Goal: Task Accomplishment & Management: Manage account settings

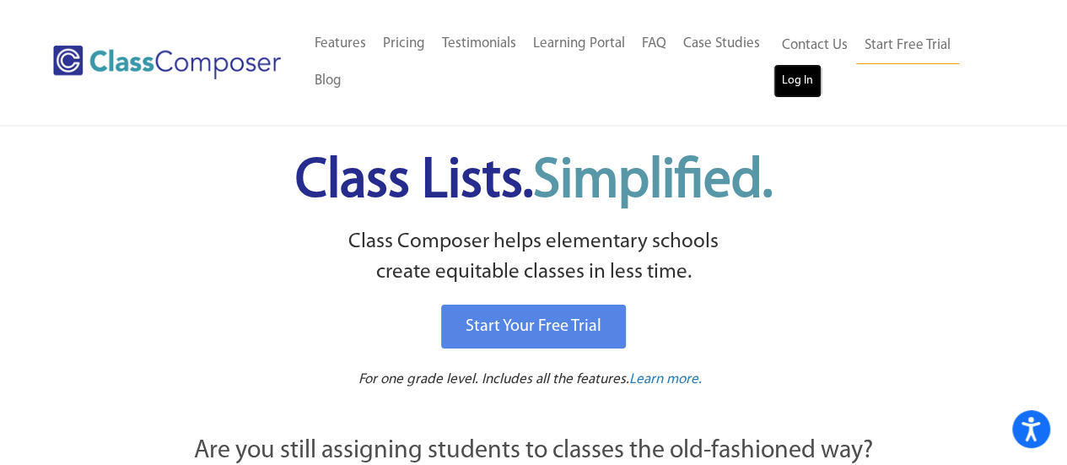
click at [790, 71] on link "Log In" at bounding box center [797, 81] width 48 height 34
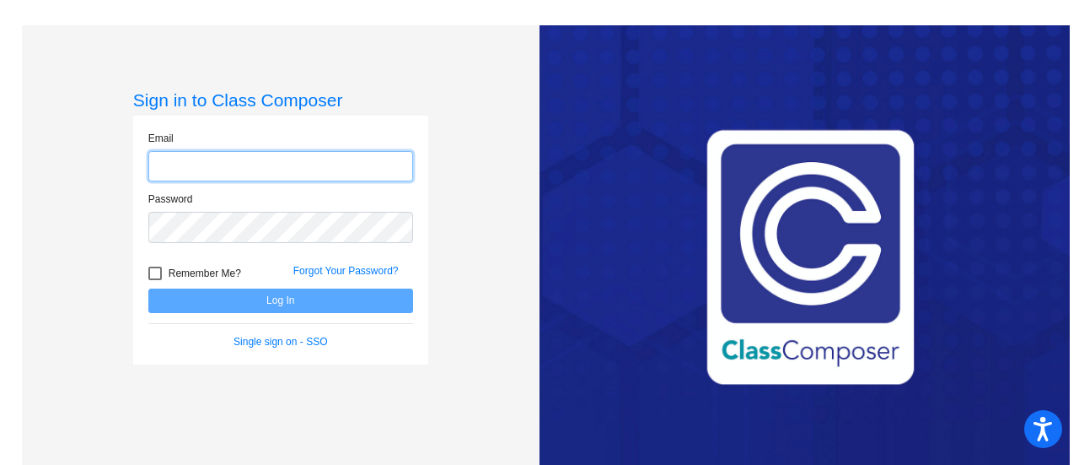
type input "[PERSON_NAME][EMAIL_ADDRESS][DOMAIN_NAME]"
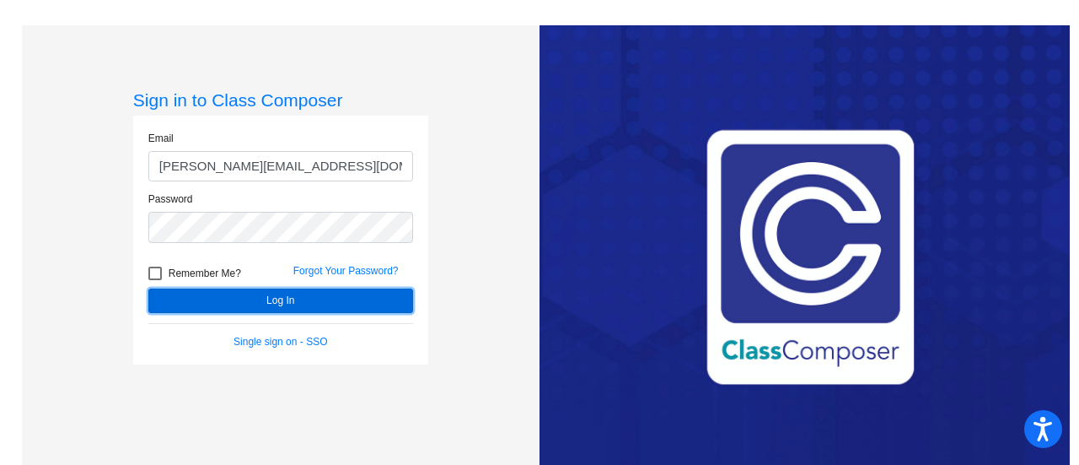
click at [342, 298] on button "Log In" at bounding box center [280, 300] width 265 height 24
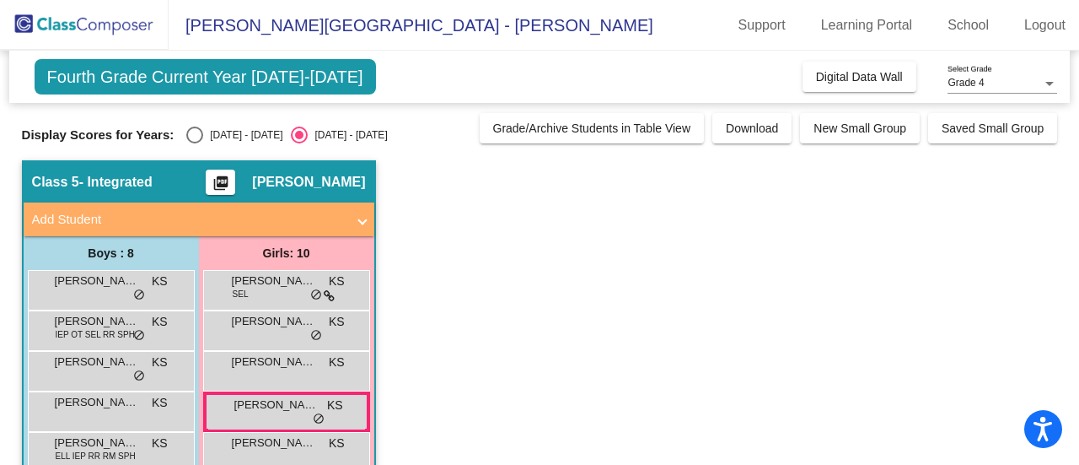
click at [199, 139] on div "Select an option" at bounding box center [194, 134] width 17 height 17
click at [195, 143] on input "2024 - 2025" at bounding box center [194, 143] width 1 height 1
radio input "true"
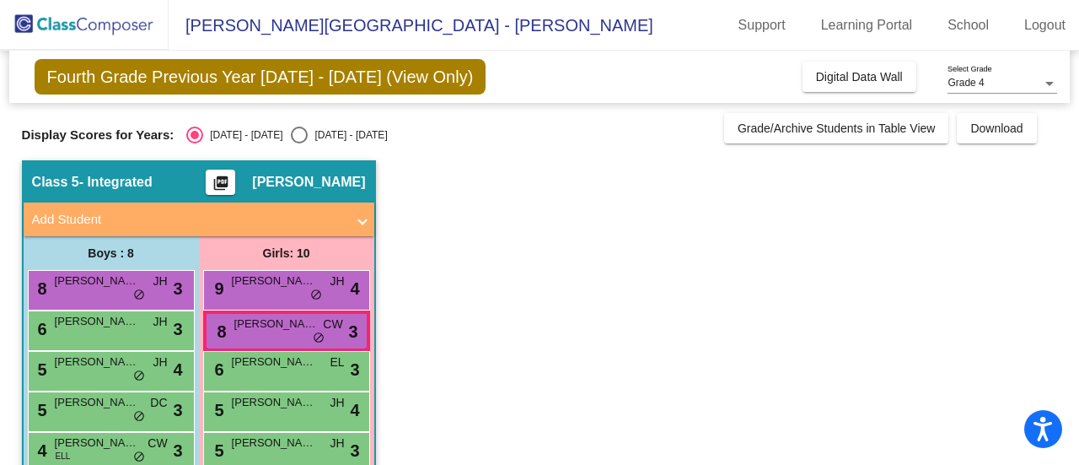
click at [752, 188] on app-classroom "Class 5 - Integrated picture_as_pdf Kristen Schel Add Student First Name Last N…" at bounding box center [540, 430] width 1036 height 541
click at [70, 340] on div "6 Grayson Litchfield JH lock do_not_disturb_alt 3" at bounding box center [109, 328] width 161 height 35
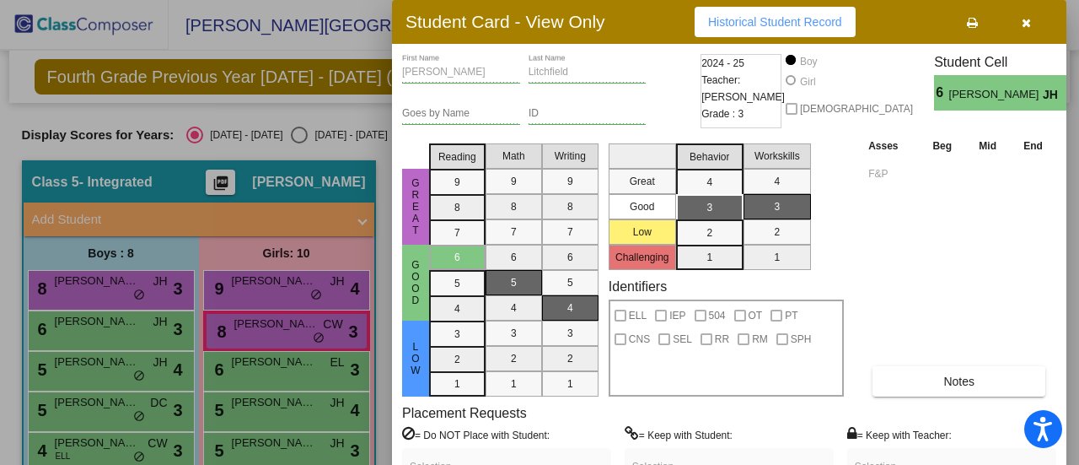
click at [1020, 20] on button "button" at bounding box center [1026, 22] width 54 height 30
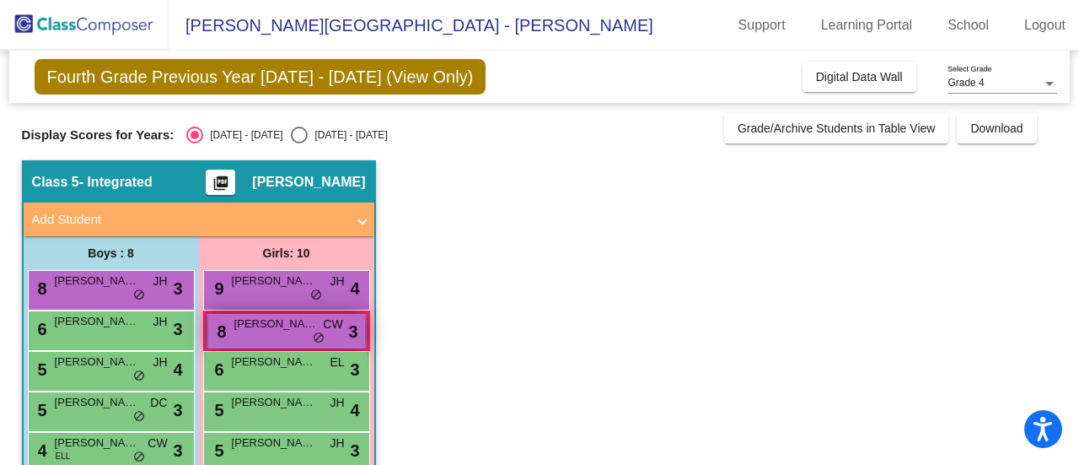
click at [245, 337] on div "8 CAROL CHRISTAIN CW lock do_not_disturb_alt 3" at bounding box center [286, 331] width 157 height 35
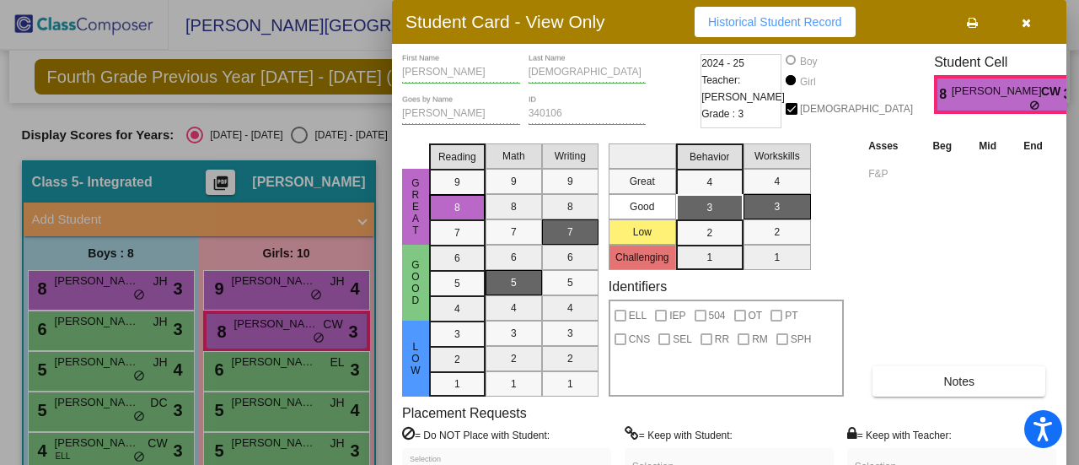
click at [1028, 23] on icon "button" at bounding box center [1026, 23] width 9 height 12
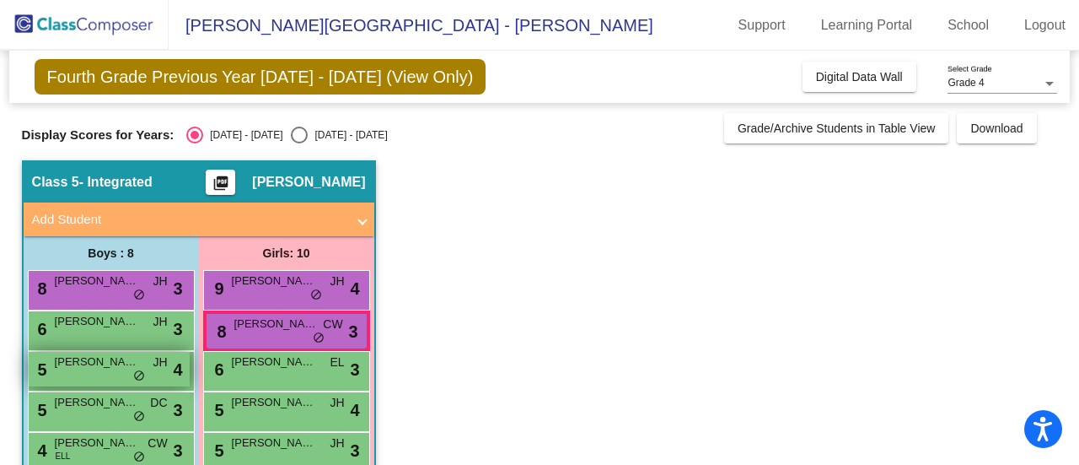
click at [80, 368] on span "William Collins IV" at bounding box center [97, 361] width 84 height 17
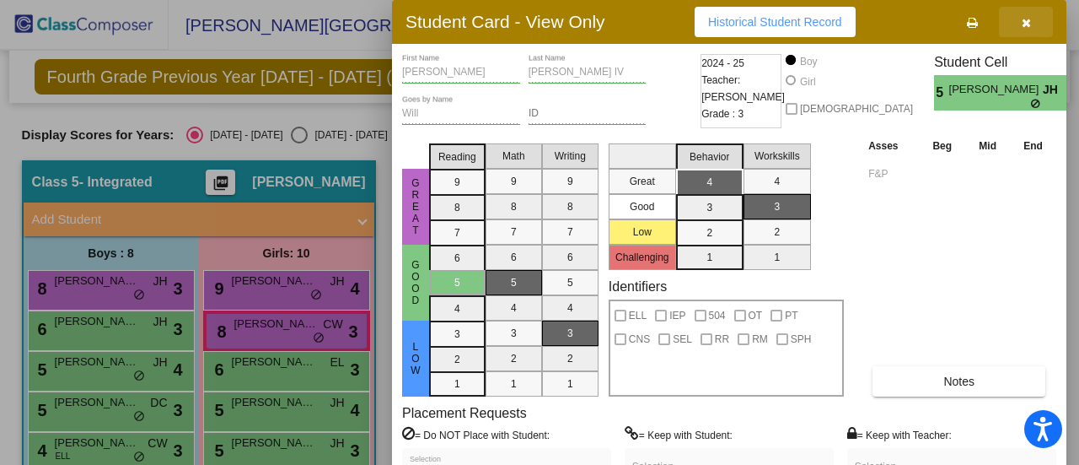
click at [1029, 26] on icon "button" at bounding box center [1026, 23] width 9 height 12
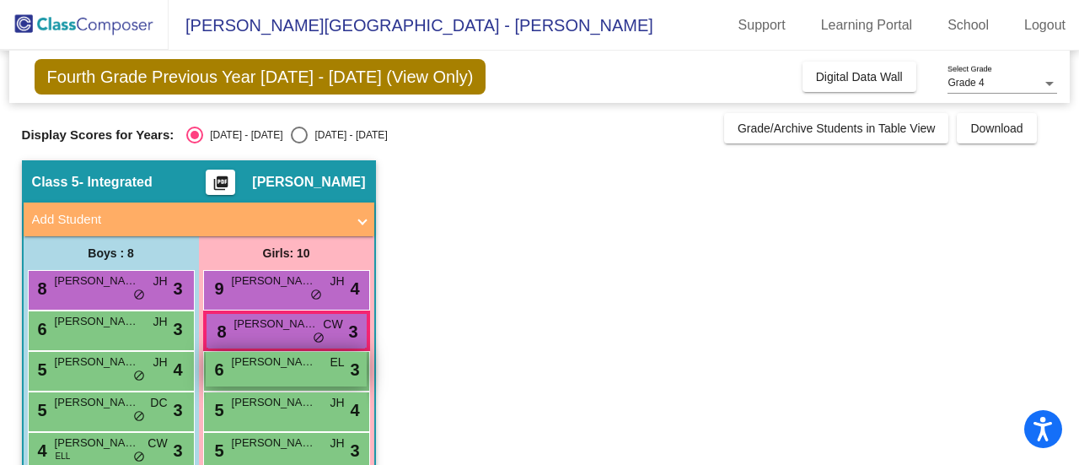
click at [271, 370] on div "6 Katelyn Ryder EL lock do_not_disturb_alt 3" at bounding box center [286, 369] width 161 height 35
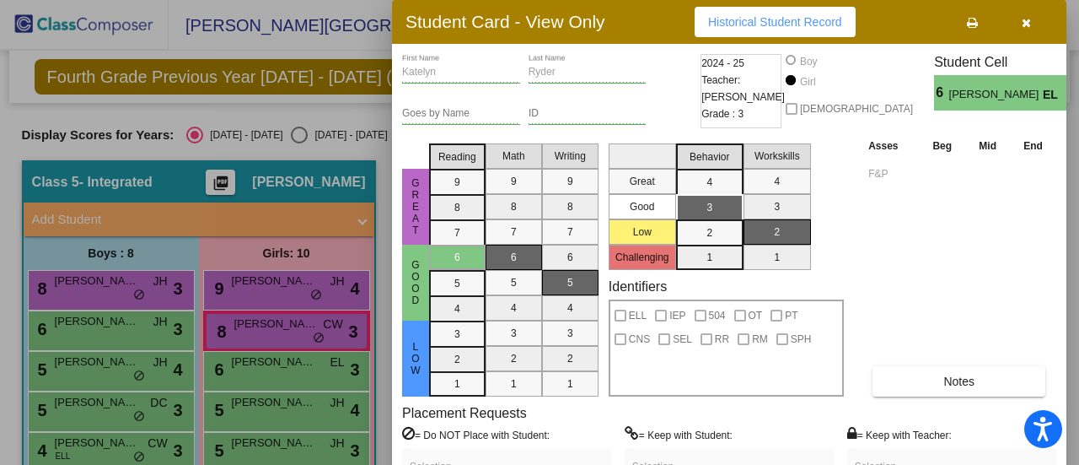
click at [1025, 23] on icon "button" at bounding box center [1026, 23] width 9 height 12
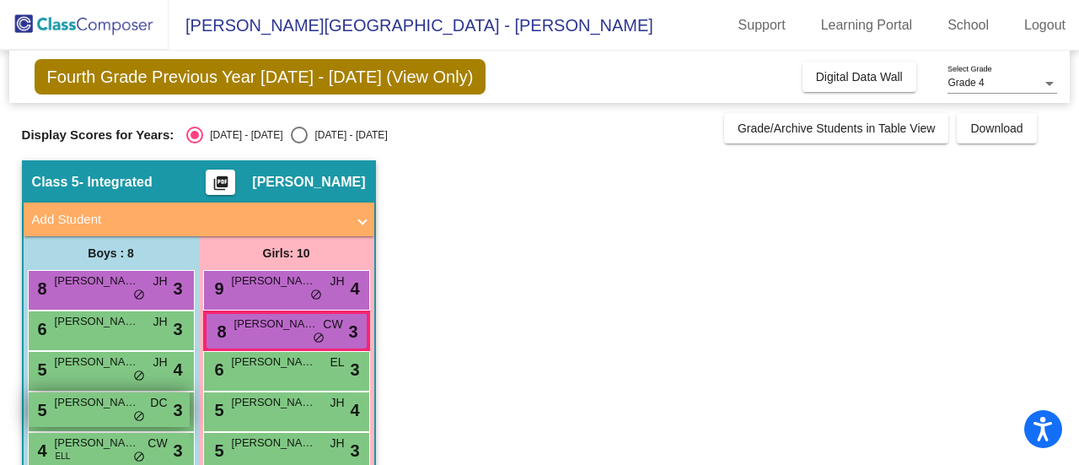
click at [104, 418] on div "5 ACHILLES KLEINBERGER DC lock do_not_disturb_alt 3" at bounding box center [109, 409] width 161 height 35
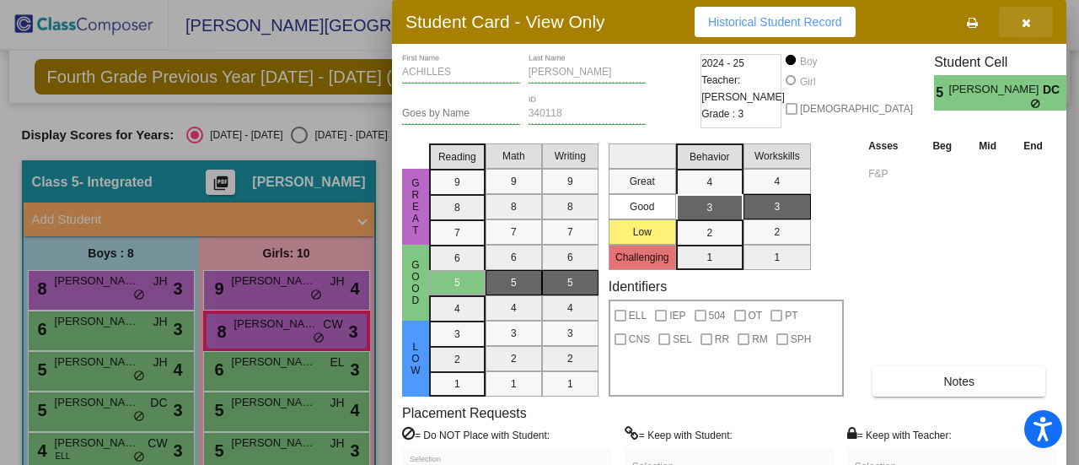
click at [1024, 18] on icon "button" at bounding box center [1026, 23] width 9 height 12
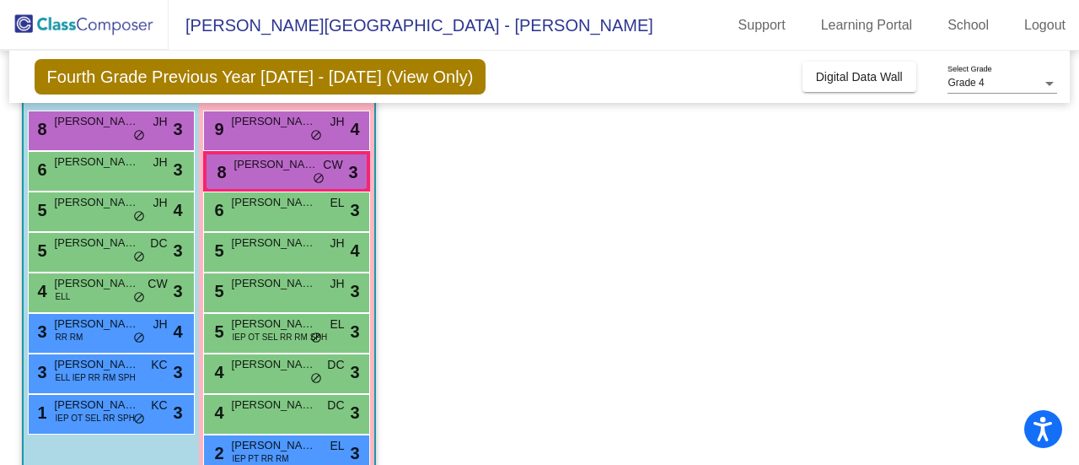
scroll to position [162, 0]
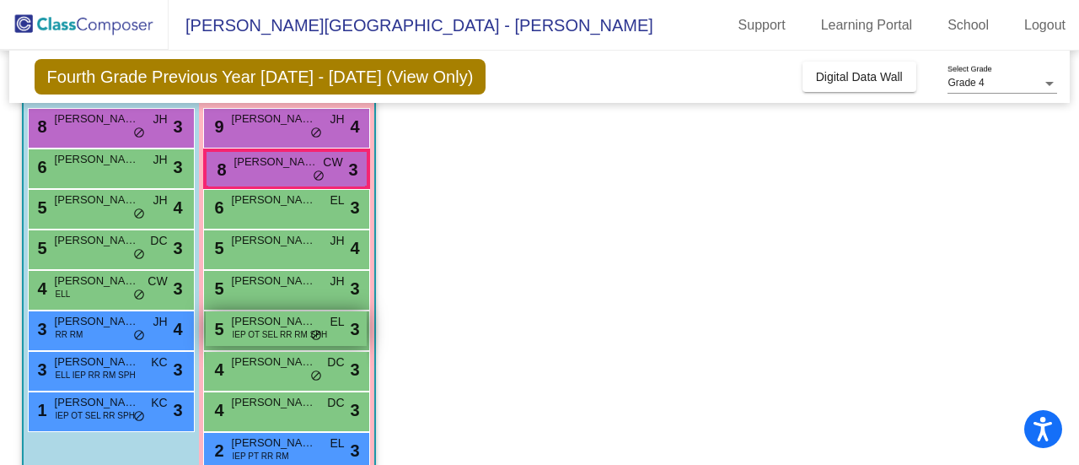
click at [258, 327] on div "5 Gwendolyn Kelman IEP OT SEL RR RM SPH EL lock do_not_disturb_alt 3" at bounding box center [286, 328] width 161 height 35
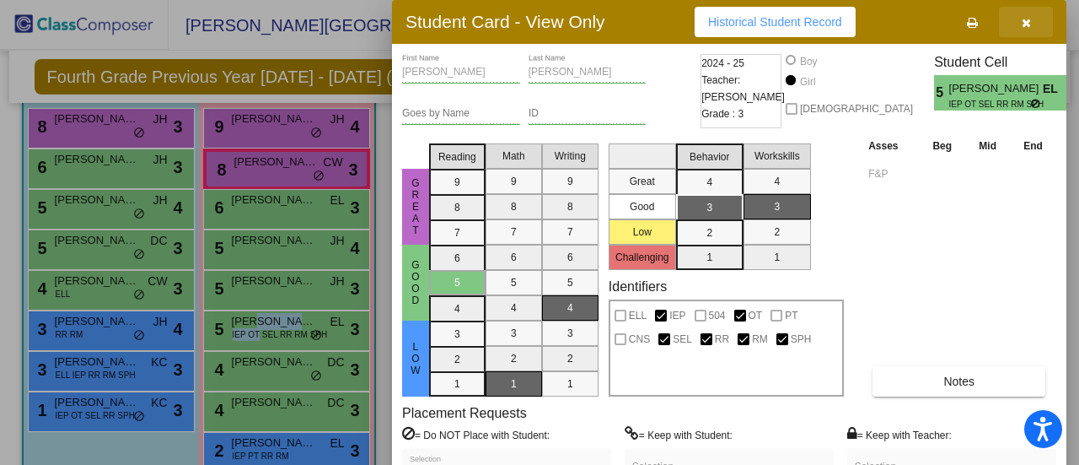
click at [1019, 19] on button "button" at bounding box center [1026, 22] width 54 height 30
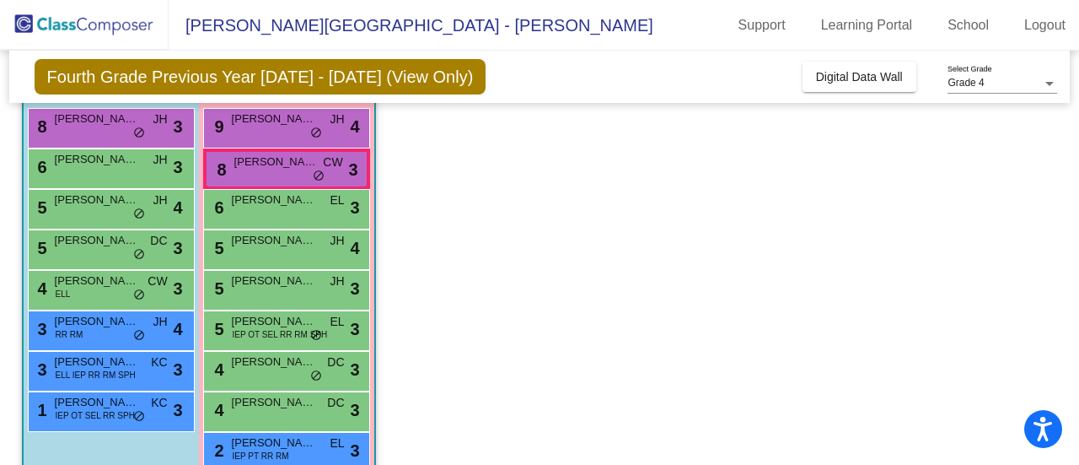
click at [427, 346] on app-classroom "Class 5 - Integrated picture_as_pdf Kristen Schel Add Student First Name Last N…" at bounding box center [540, 268] width 1036 height 541
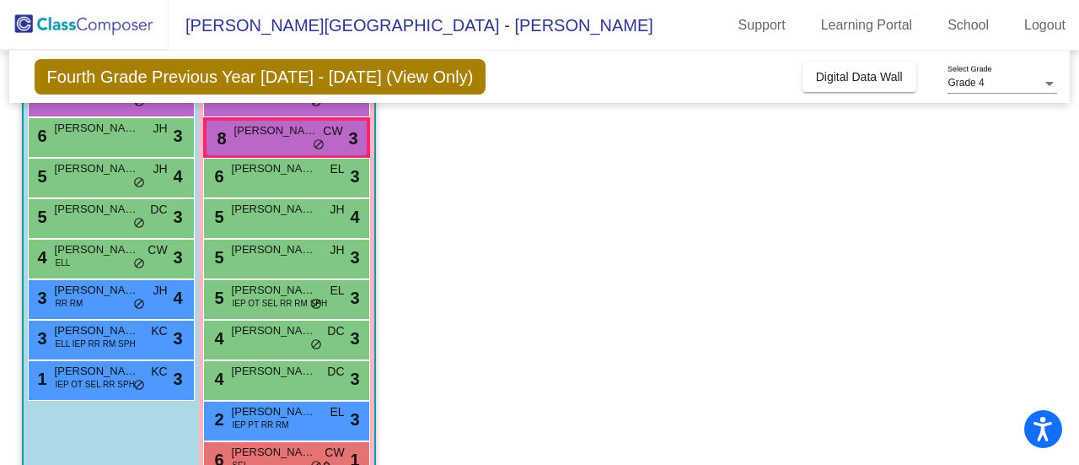
scroll to position [236, 0]
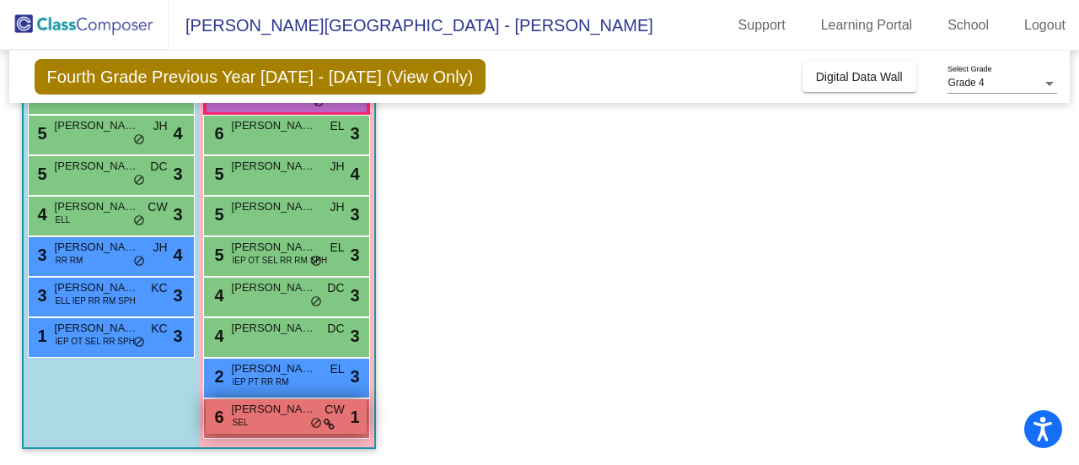
click at [264, 406] on span "AUBREE RICHARDS" at bounding box center [274, 409] width 84 height 17
